Goal: Task Accomplishment & Management: Manage account settings

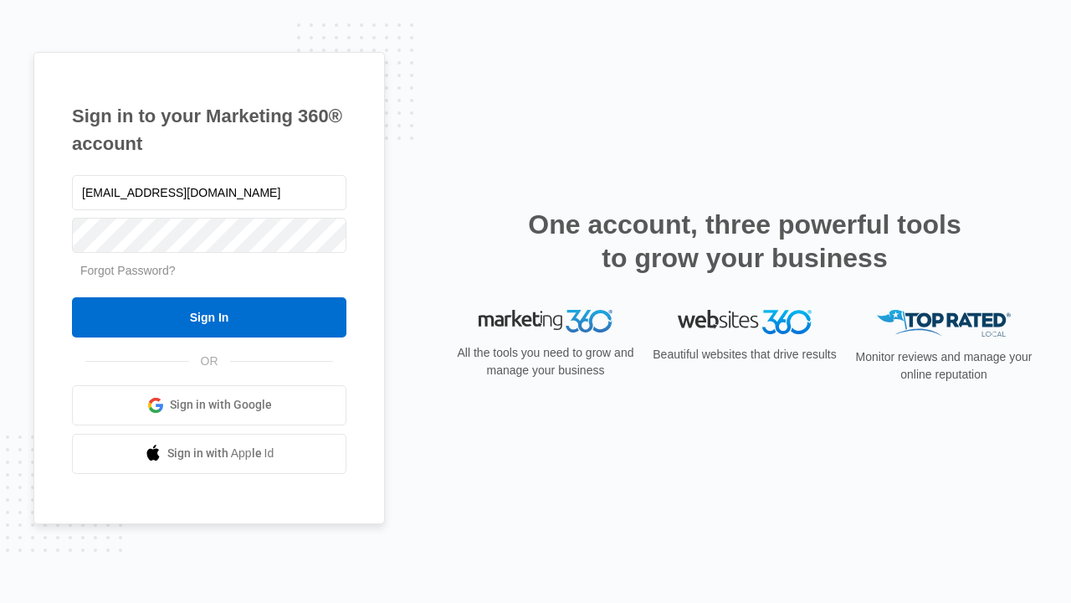
type input "dankie614@gmail.com"
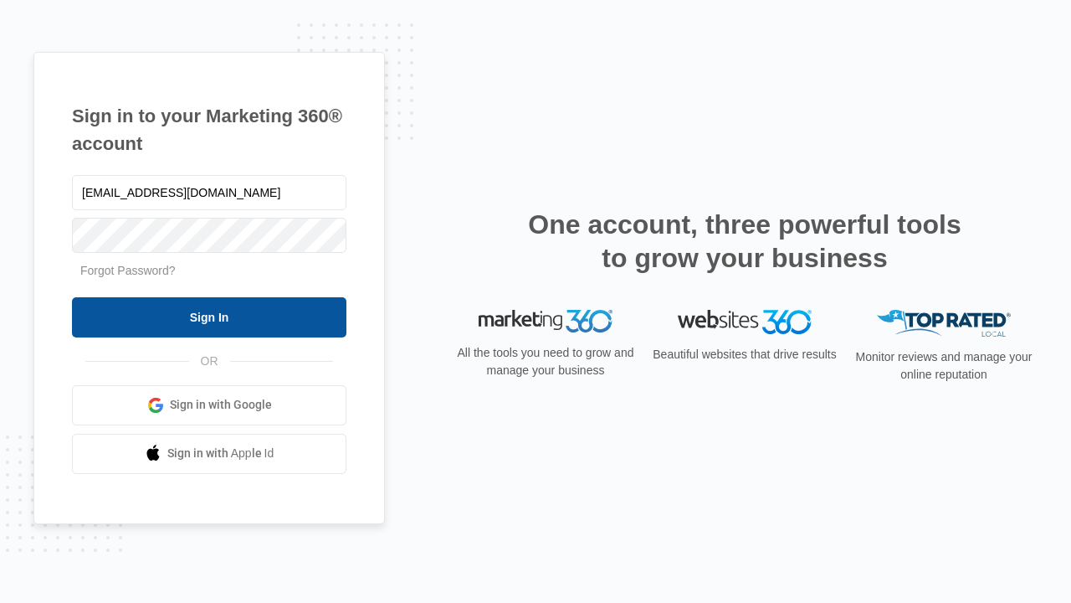
click at [209, 316] on input "Sign In" at bounding box center [209, 317] width 275 height 40
